Goal: Information Seeking & Learning: Learn about a topic

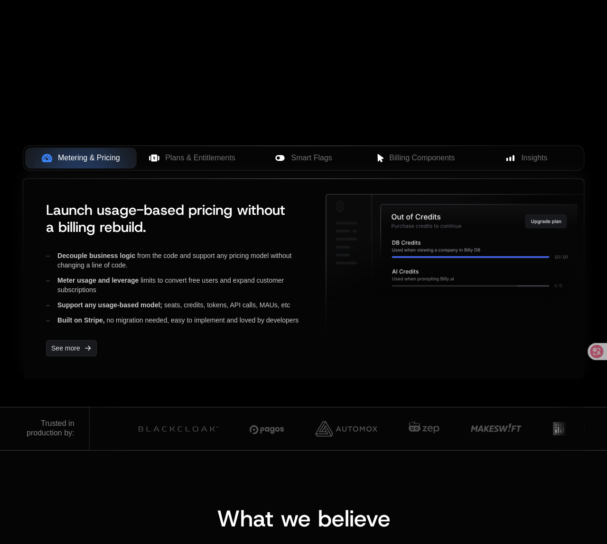
scroll to position [190, 0]
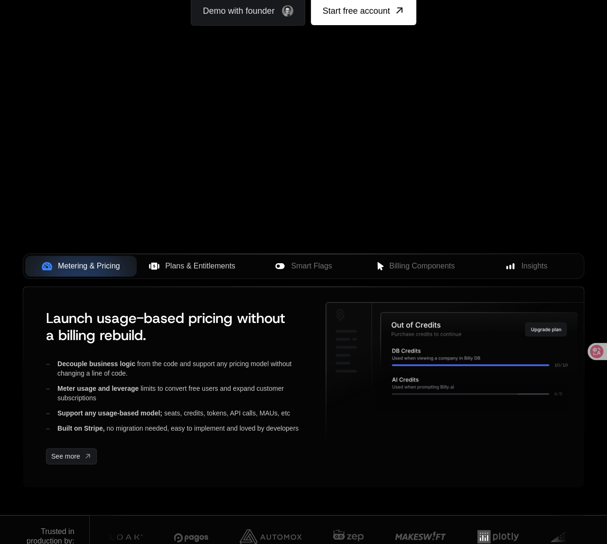
click at [165, 272] on button "Plans & Entitlements" at bounding box center [192, 266] width 111 height 21
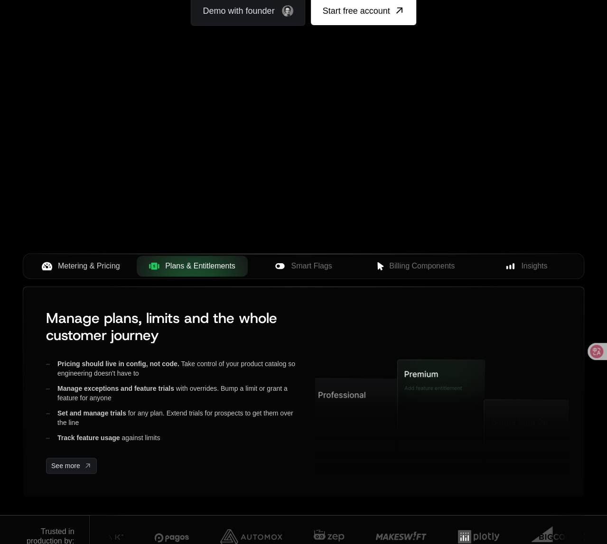
click at [112, 273] on button "Metering & Pricing" at bounding box center [80, 266] width 111 height 21
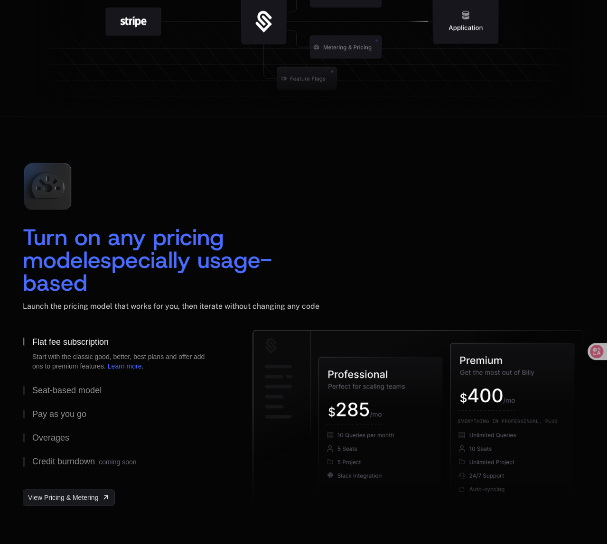
scroll to position [1328, 0]
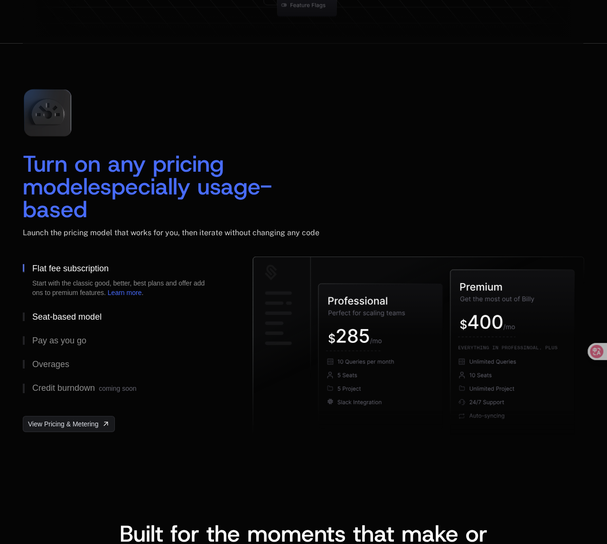
click at [82, 316] on button "Seat-based model" at bounding box center [122, 317] width 199 height 24
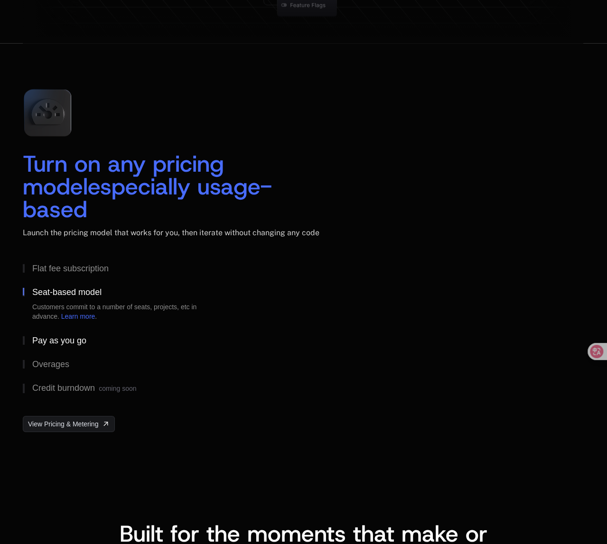
click at [59, 337] on div "Pay as you go" at bounding box center [59, 340] width 54 height 9
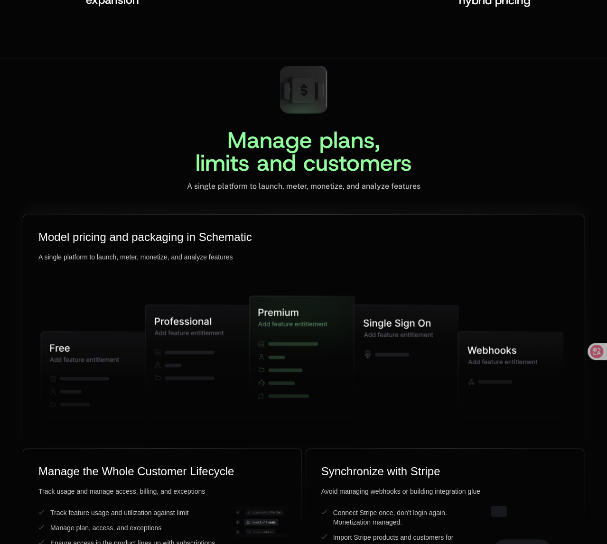
scroll to position [2514, 0]
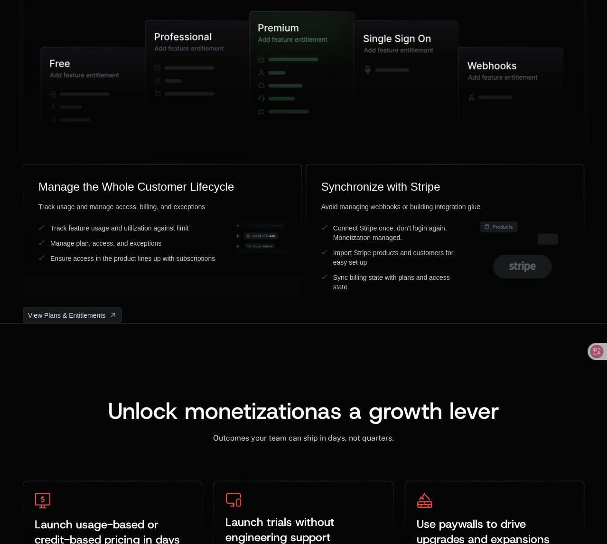
click at [437, 62] on icon at bounding box center [406, 74] width 105 height 108
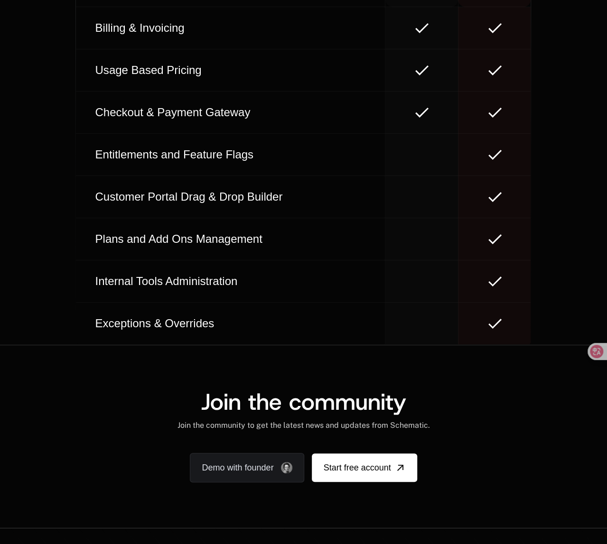
scroll to position [5767, 0]
